Goal: Use online tool/utility: Use online tool/utility

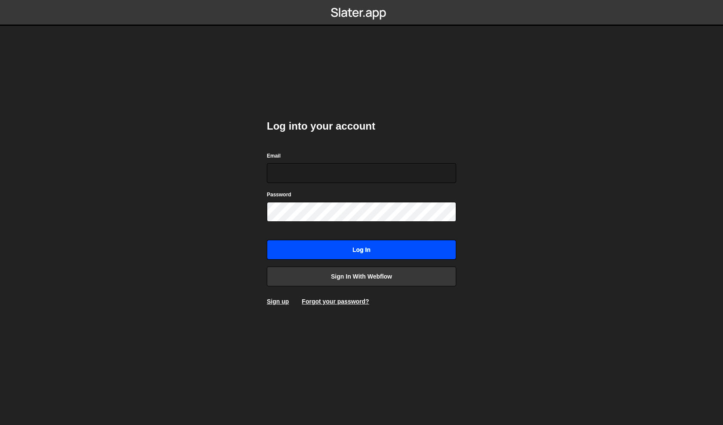
type input "[PERSON_NAME][EMAIL_ADDRESS][DOMAIN_NAME]"
click at [352, 247] on input "Log in" at bounding box center [361, 250] width 189 height 20
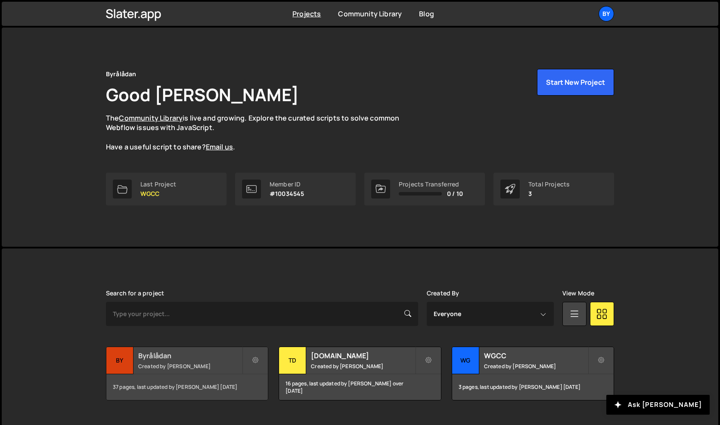
click at [205, 357] on h2 "Byrålådan" at bounding box center [190, 355] width 104 height 9
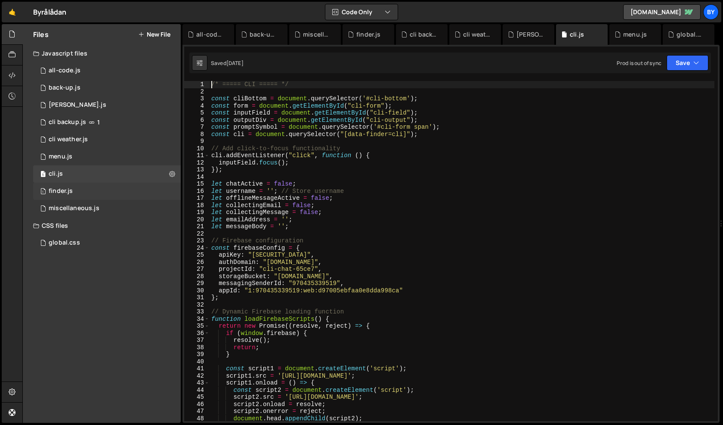
scroll to position [5877, 0]
click at [123, 215] on div "1 miscellaneous.js 0" at bounding box center [107, 208] width 148 height 17
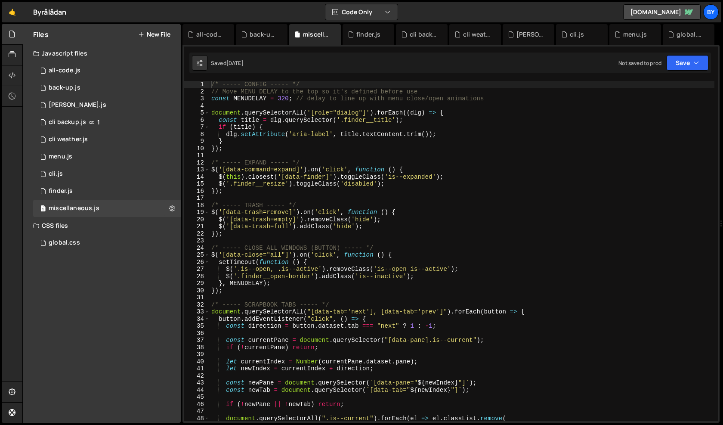
scroll to position [0, 0]
type textarea "$('[data-trash=full').addClass('hide');"
click at [237, 224] on div "/* ----- CONFIG ----- */ // Move MENU_DELAY to the top so it's defined before u…" at bounding box center [462, 258] width 505 height 354
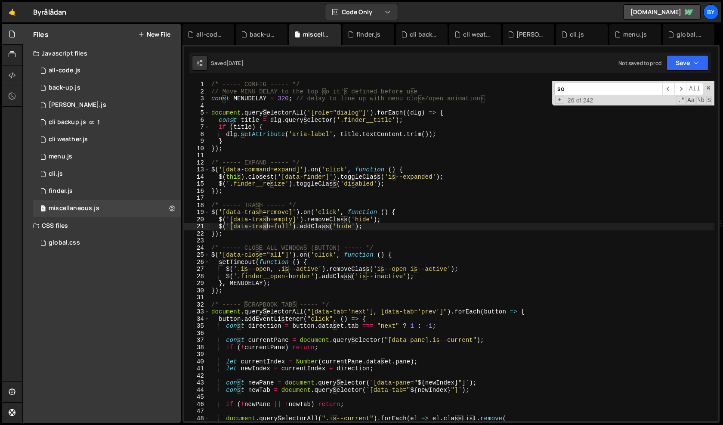
scroll to position [384, 0]
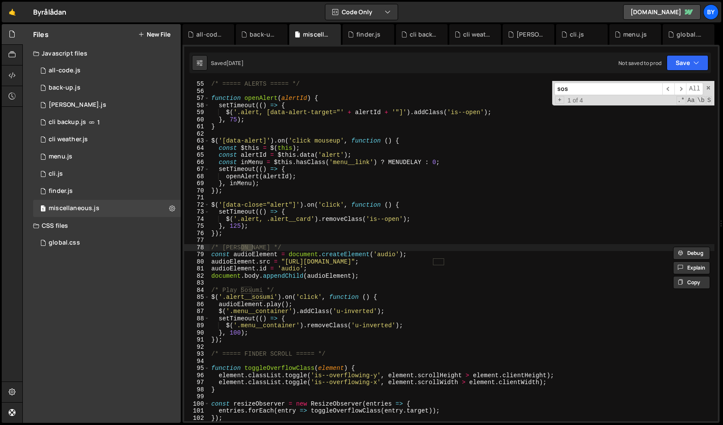
type input "sos"
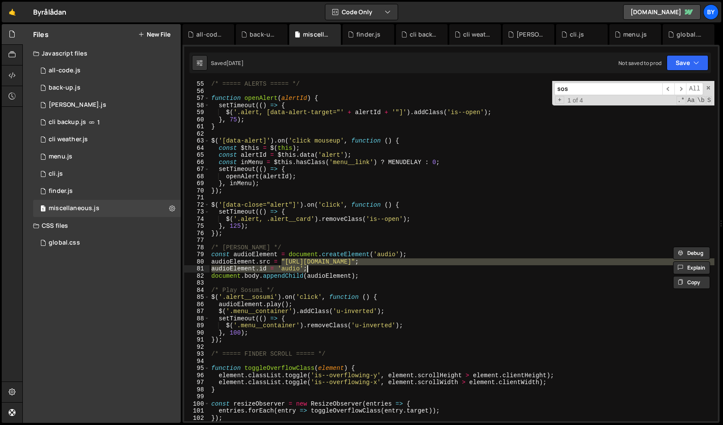
drag, startPoint x: 283, startPoint y: 261, endPoint x: 362, endPoint y: 266, distance: 78.9
click at [362, 266] on div "/* ===== ALERTS ===== */ function openAlert ( alertId ) { setTimeout (( ) => { …" at bounding box center [462, 258] width 505 height 354
click at [362, 266] on div "/* ===== ALERTS ===== */ function openAlert ( alertId ) { setTimeout (( ) => { …" at bounding box center [462, 251] width 505 height 340
drag, startPoint x: 286, startPoint y: 260, endPoint x: 500, endPoint y: 265, distance: 214.4
click at [500, 265] on div "/* ===== ALERTS ===== */ function openAlert ( alertId ) { setTimeout (( ) => { …" at bounding box center [462, 258] width 505 height 354
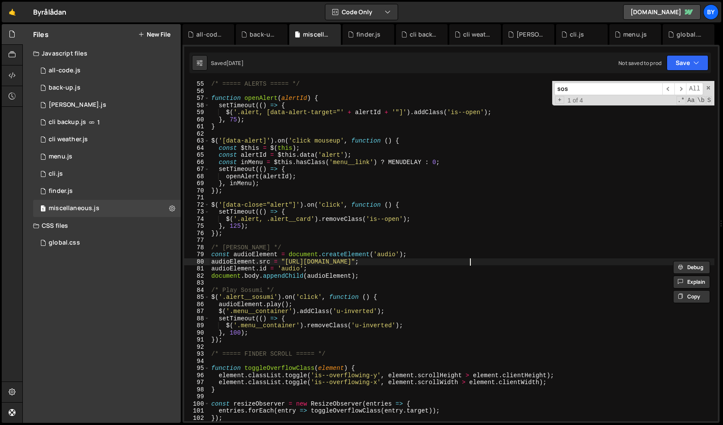
click at [479, 264] on div "/* ===== ALERTS ===== */ function openAlert ( alertId ) { setTimeout (( ) => { …" at bounding box center [462, 258] width 505 height 354
drag, startPoint x: 499, startPoint y: 262, endPoint x: 285, endPoint y: 264, distance: 213.1
click at [285, 264] on div "/* ===== ALERTS ===== */ function openAlert ( alertId ) { setTimeout (( ) => { …" at bounding box center [462, 258] width 505 height 354
paste textarea "[URL][DOMAIN_NAME]"
type textarea "audioElement.src = "[URL][DOMAIN_NAME]";"
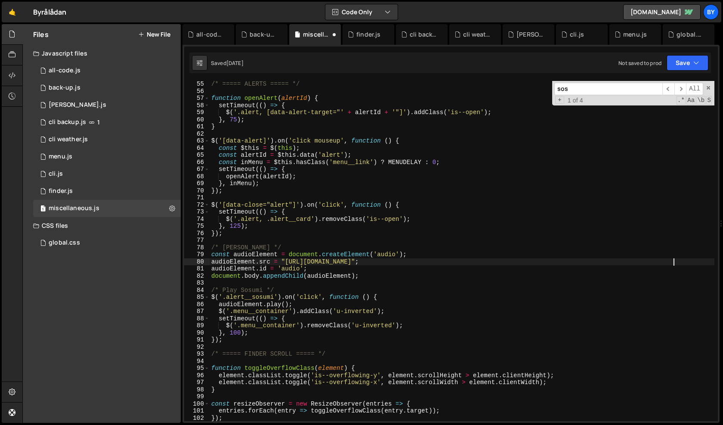
click at [409, 199] on div "/* ===== ALERTS ===== */ function openAlert ( alertId ) { setTimeout (( ) => { …" at bounding box center [462, 258] width 505 height 354
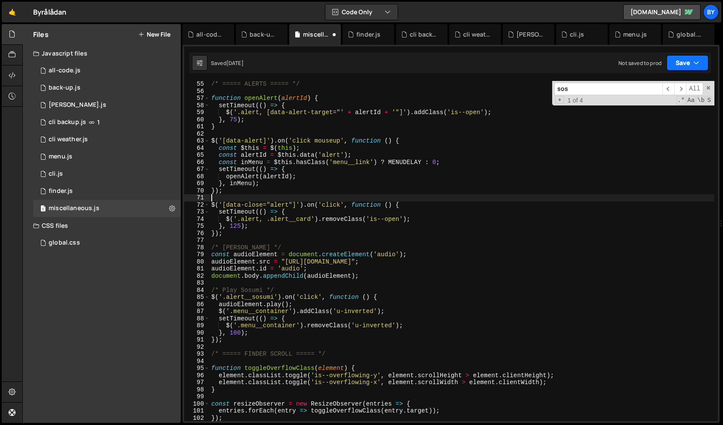
click at [692, 64] on button "Save" at bounding box center [688, 62] width 42 height 15
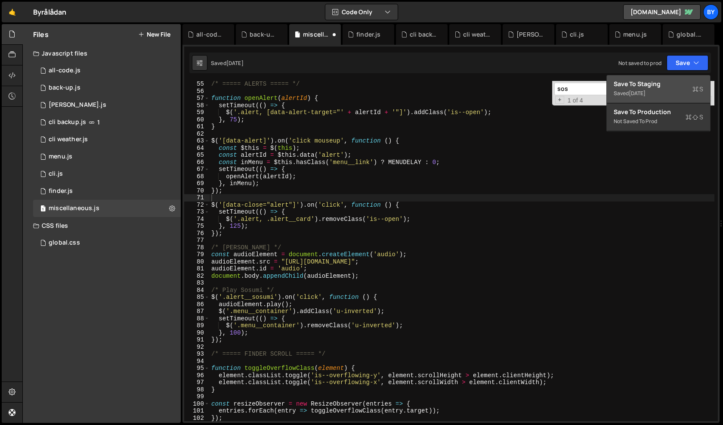
click at [674, 85] on div "Save to Staging S" at bounding box center [659, 84] width 90 height 9
